Goal: Register for event/course

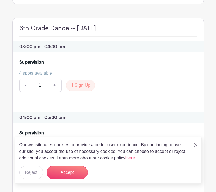
scroll to position [259, 0]
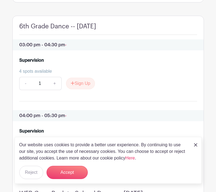
click at [196, 145] on img at bounding box center [195, 144] width 3 height 3
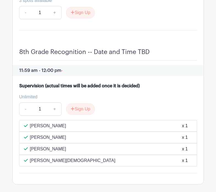
scroll to position [2084, 0]
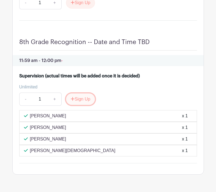
click at [76, 105] on button "Sign Up" at bounding box center [80, 99] width 29 height 12
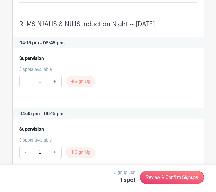
scroll to position [1969, 0]
click at [85, 87] on button "Sign Up" at bounding box center [80, 82] width 29 height 12
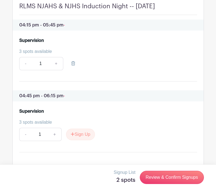
scroll to position [2022, 0]
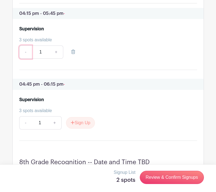
click at [26, 59] on link "-" at bounding box center [25, 51] width 13 height 13
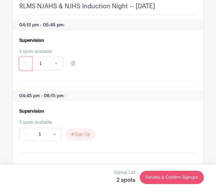
scroll to position [2056, 0]
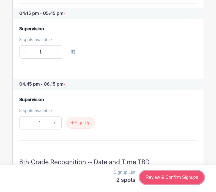
click at [171, 176] on link "Review & Confirm Signups" at bounding box center [172, 177] width 64 height 13
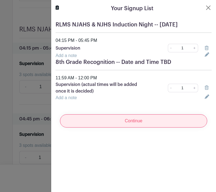
scroll to position [2126, 0]
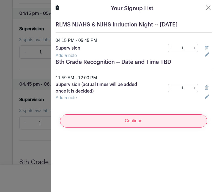
click at [129, 117] on input "Continue" at bounding box center [133, 120] width 147 height 13
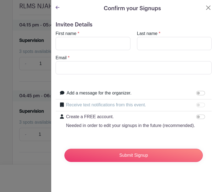
scroll to position [2137, 0]
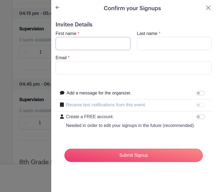
click at [101, 39] on input "First name" at bounding box center [93, 43] width 75 height 13
click at [94, 36] on div "First name *" at bounding box center [92, 40] width 81 height 20
click at [94, 42] on input "First name" at bounding box center [93, 43] width 75 height 13
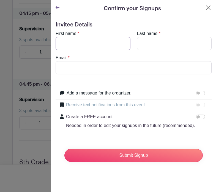
type input "[PERSON_NAME]"
type input "[EMAIL_ADDRESS][DOMAIN_NAME]"
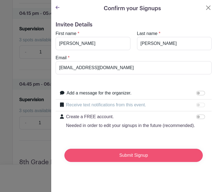
click at [126, 154] on input "Submit Signup" at bounding box center [133, 155] width 138 height 13
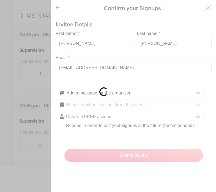
scroll to position [2216, 0]
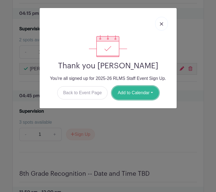
click at [135, 94] on button "Add to Calendar" at bounding box center [135, 92] width 47 height 13
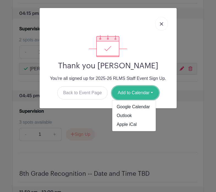
scroll to position [2226, 0]
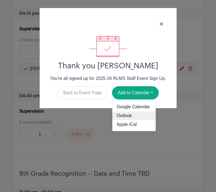
click at [127, 114] on link "Outlook" at bounding box center [133, 115] width 43 height 9
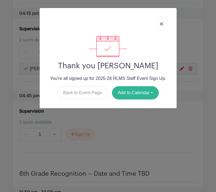
scroll to position [2305, 0]
click at [138, 94] on button "Add to Calendar" at bounding box center [135, 92] width 47 height 13
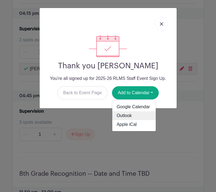
click at [126, 112] on link "Outlook" at bounding box center [133, 115] width 43 height 9
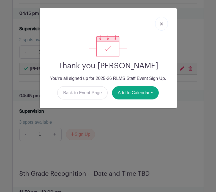
scroll to position [2386, 0]
